Goal: Task Accomplishment & Management: Use online tool/utility

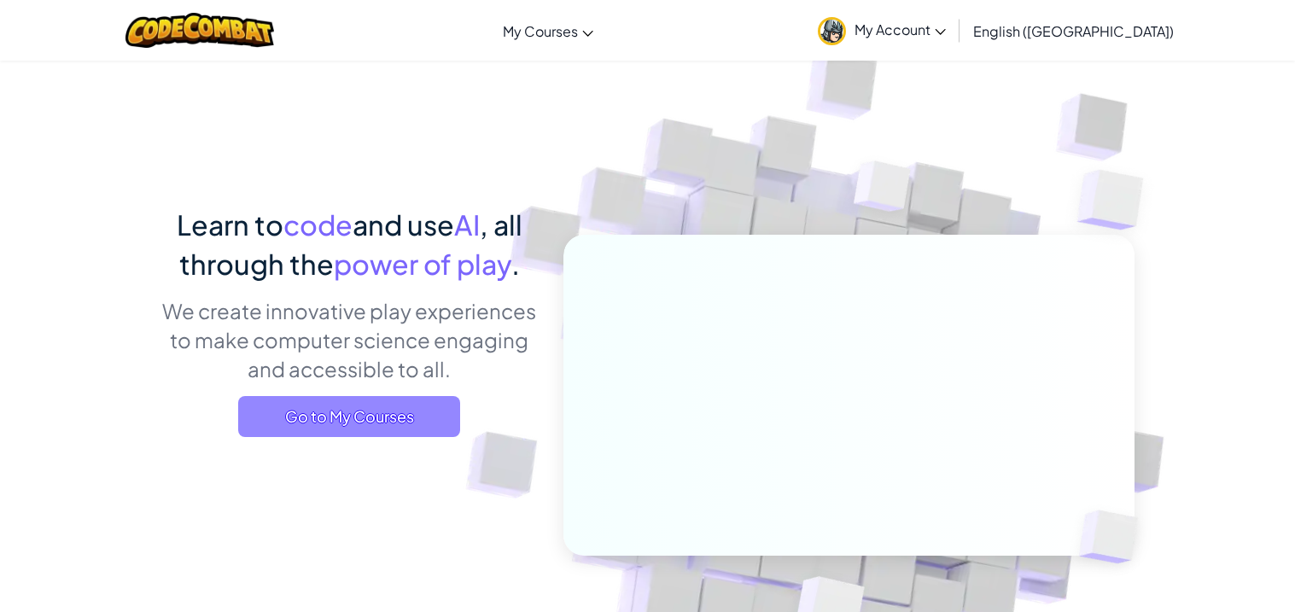
click at [441, 412] on span "Go to My Courses" at bounding box center [349, 416] width 222 height 41
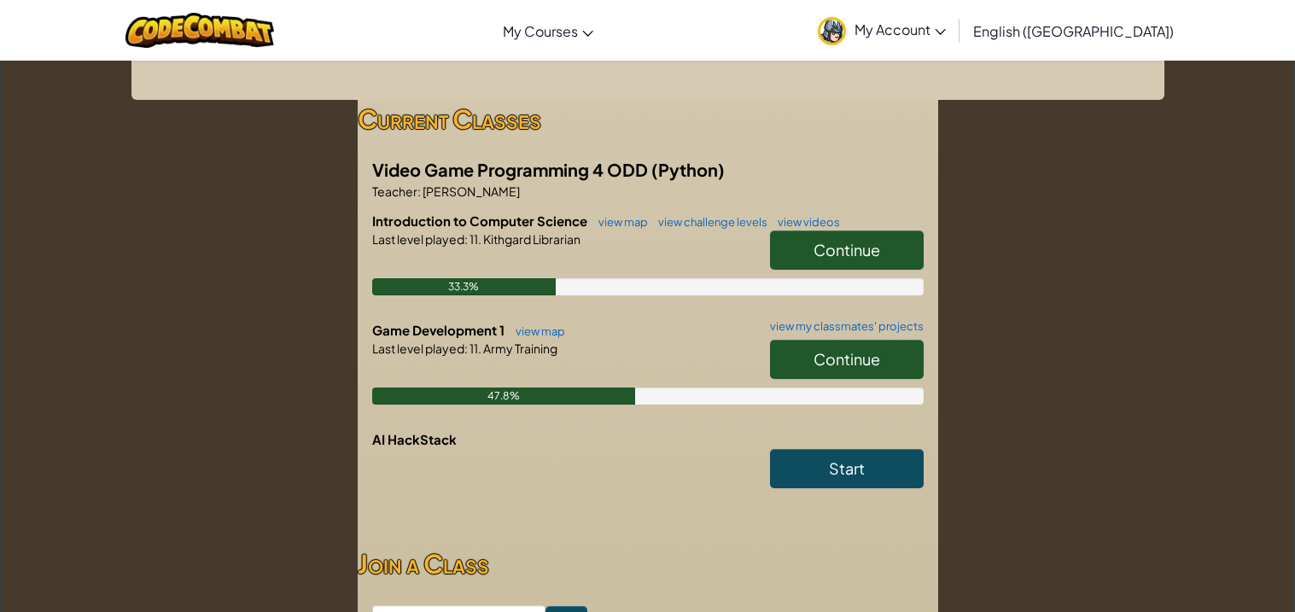
scroll to position [252, 0]
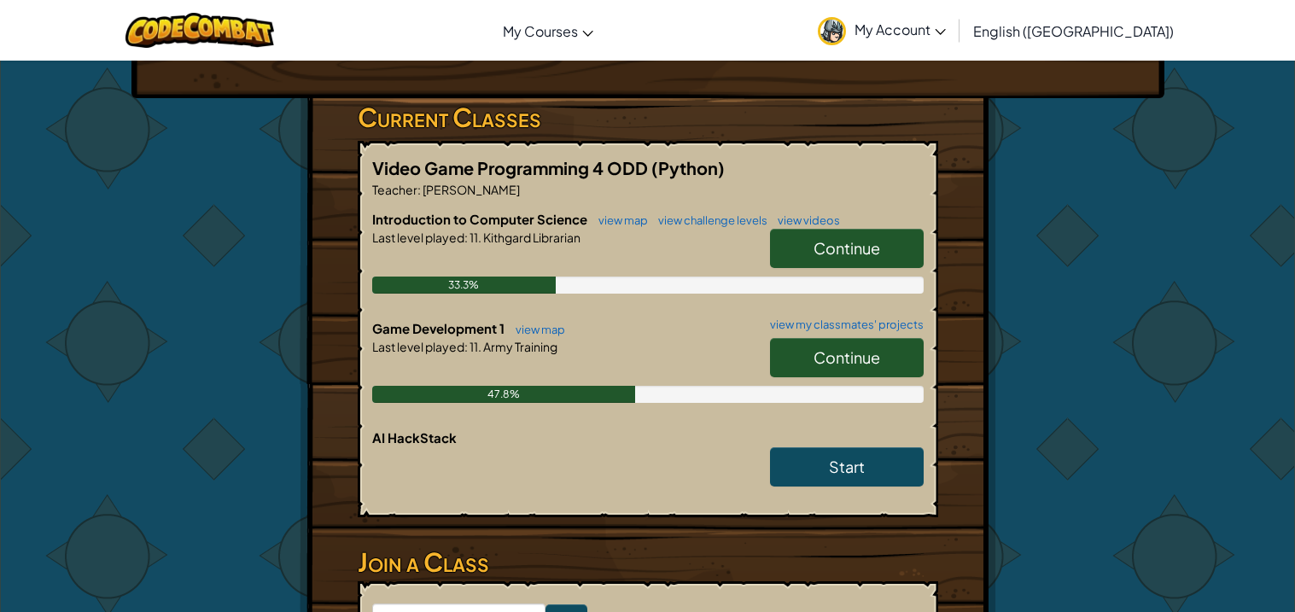
click at [840, 358] on span "Continue" at bounding box center [847, 358] width 67 height 20
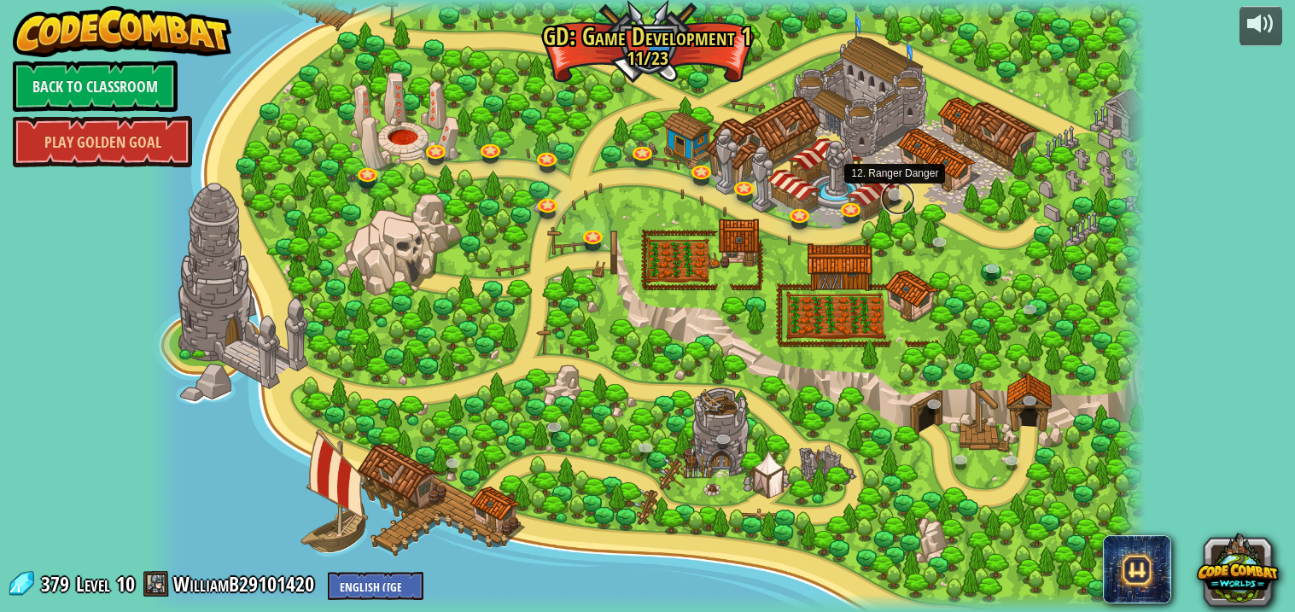
click at [895, 199] on link at bounding box center [898, 198] width 34 height 34
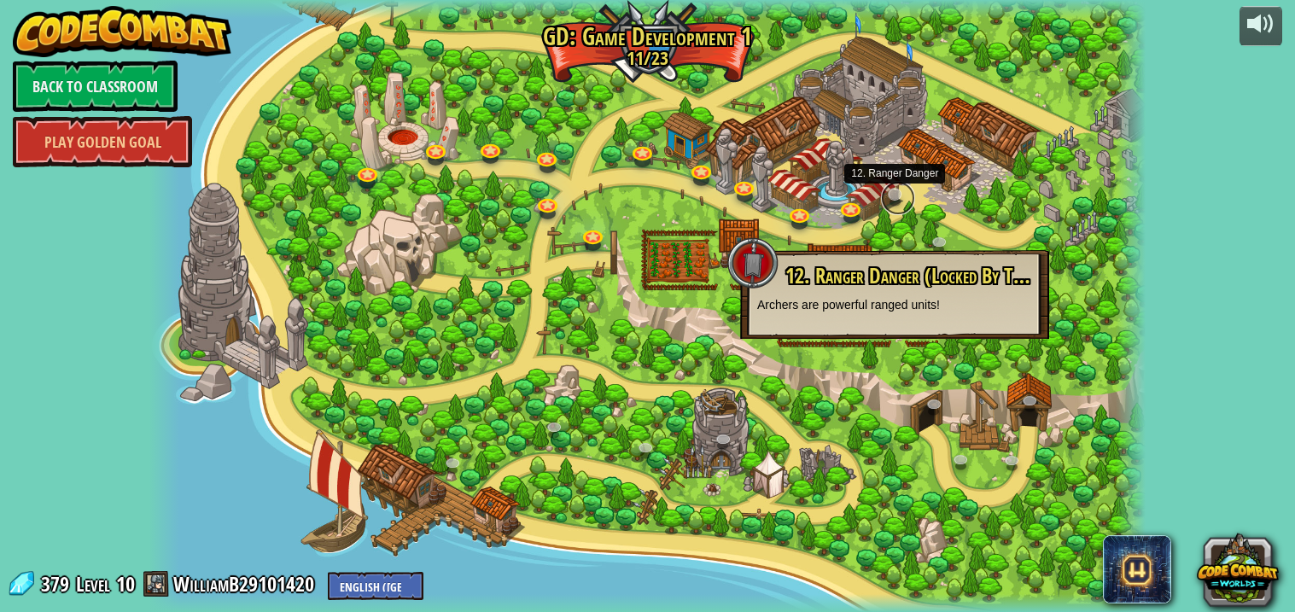
click at [895, 203] on link at bounding box center [898, 198] width 34 height 34
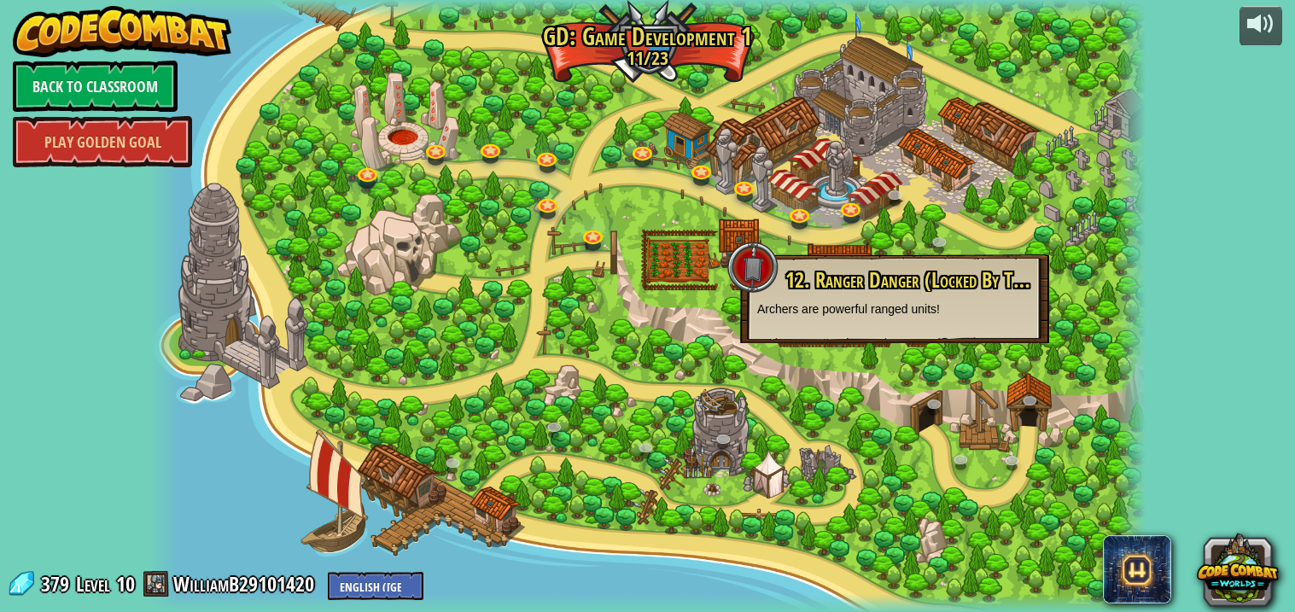
click at [534, 283] on div at bounding box center [647, 306] width 997 height 612
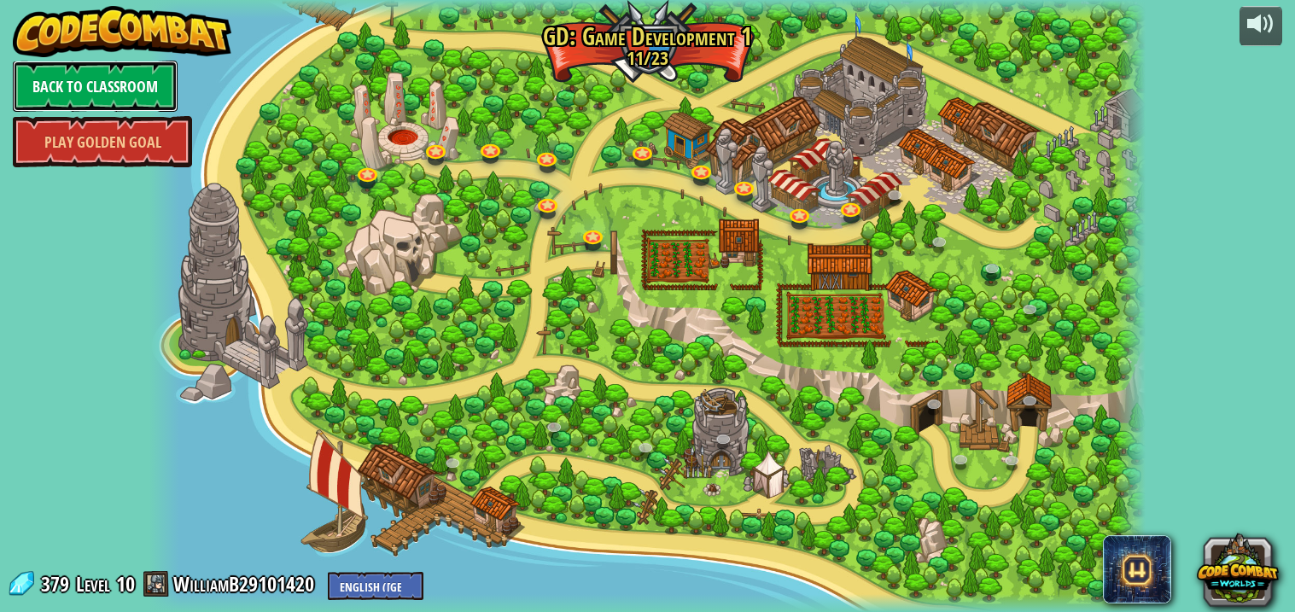
click at [120, 92] on link "Back to Classroom" at bounding box center [95, 86] width 165 height 51
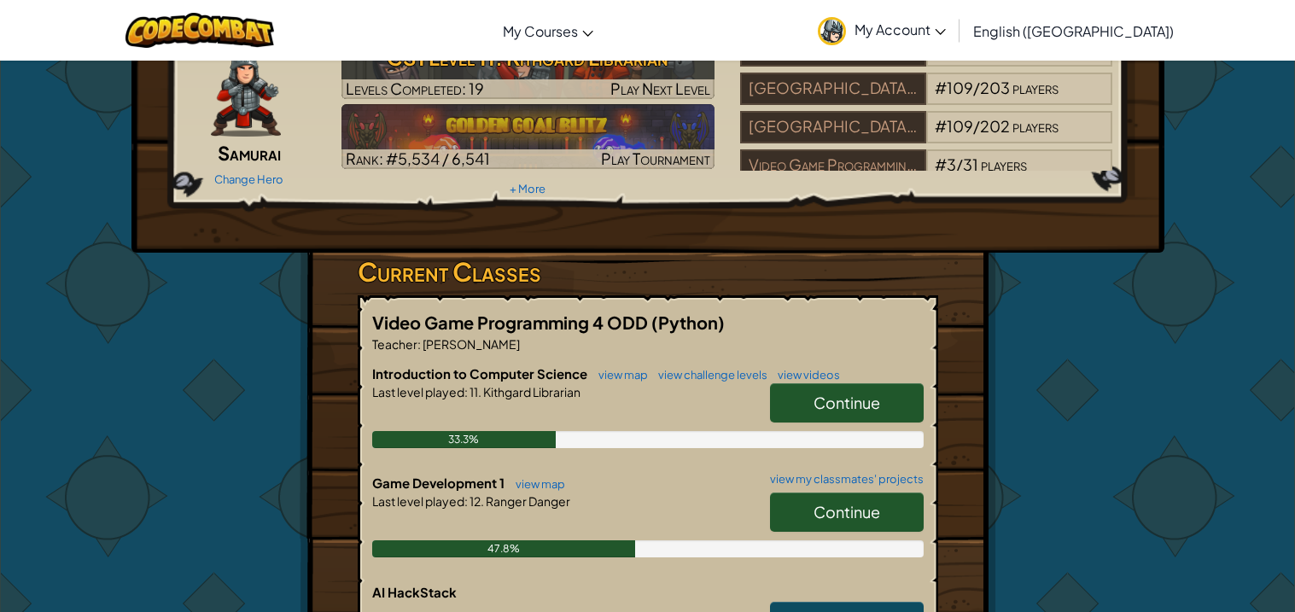
scroll to position [101, 0]
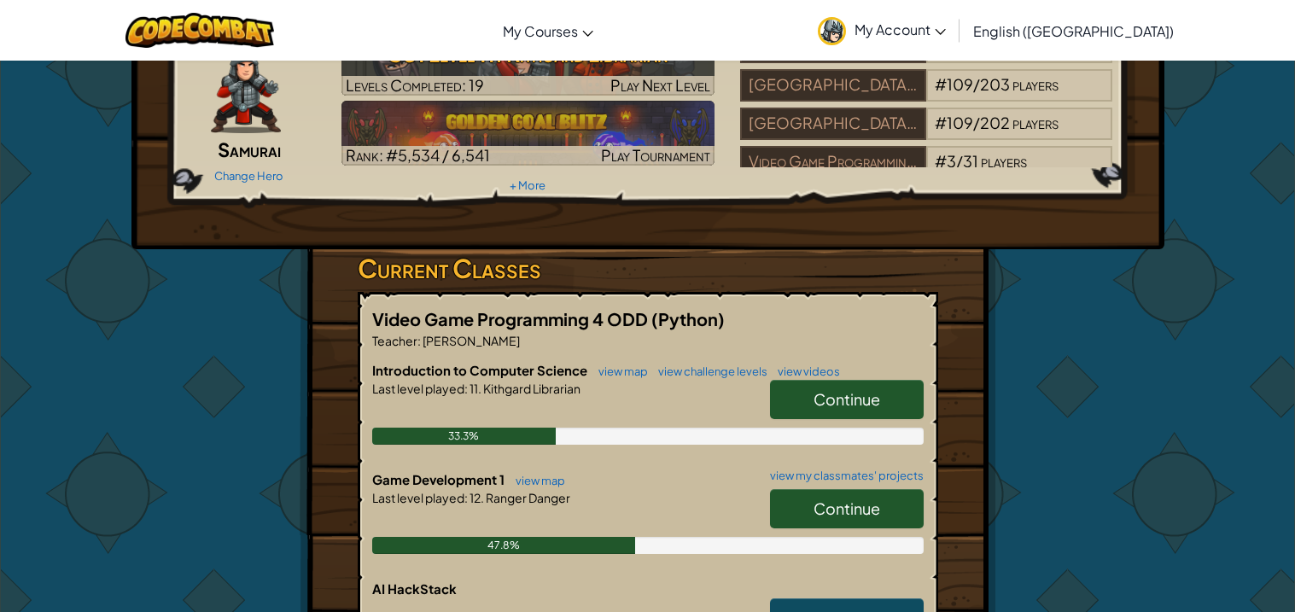
click at [815, 401] on span "Continue" at bounding box center [847, 399] width 67 height 20
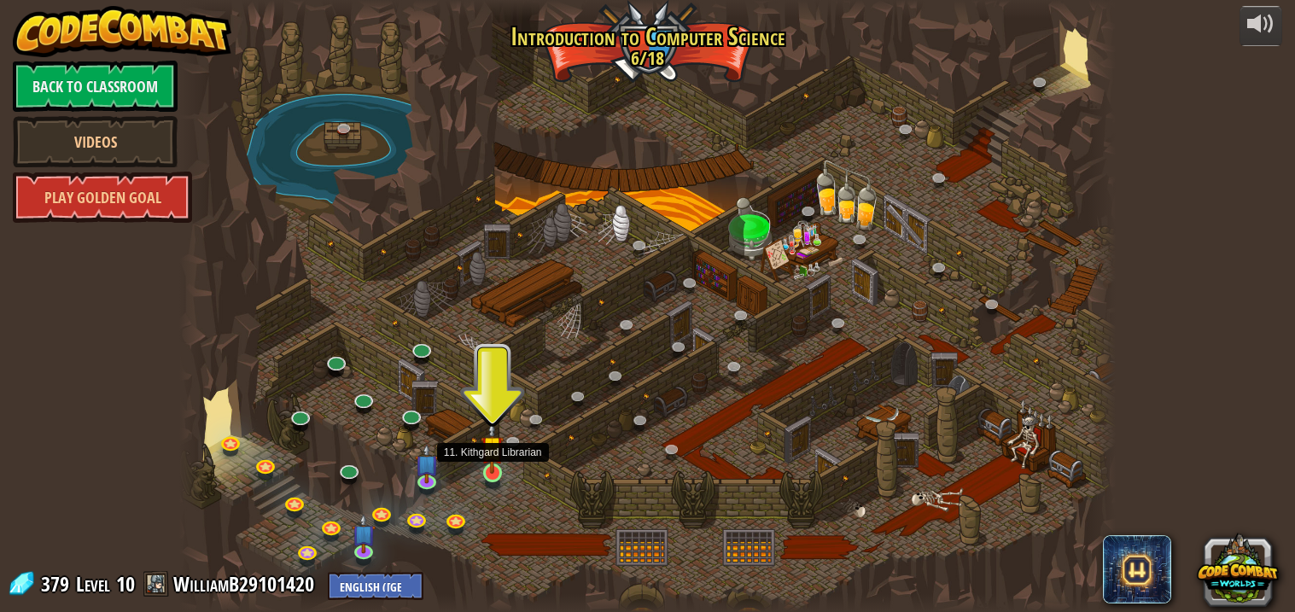
click at [500, 473] on img at bounding box center [492, 447] width 23 height 53
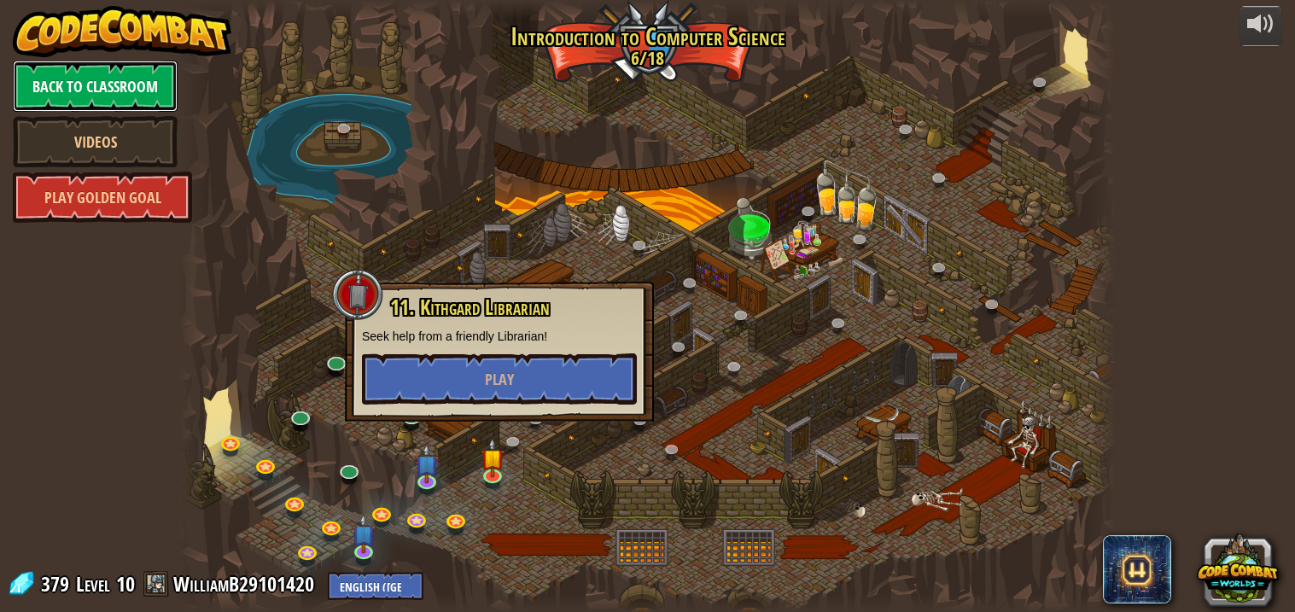
click at [144, 102] on link "Back to Classroom" at bounding box center [95, 86] width 165 height 51
